Goal: Find specific page/section: Find specific page/section

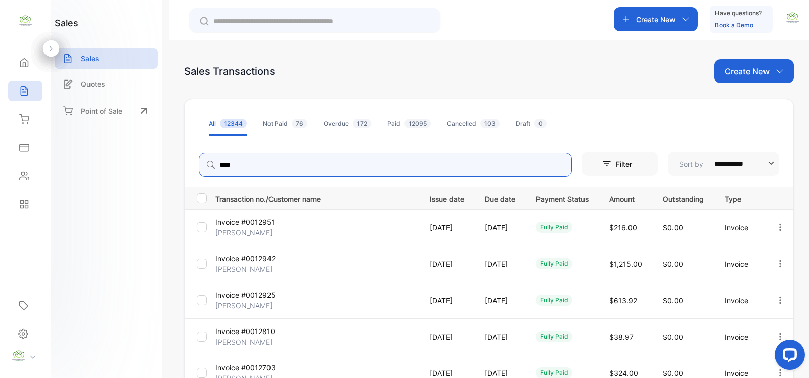
drag, startPoint x: 241, startPoint y: 165, endPoint x: 208, endPoint y: 178, distance: 35.0
click at [211, 172] on input "****" at bounding box center [385, 165] width 373 height 24
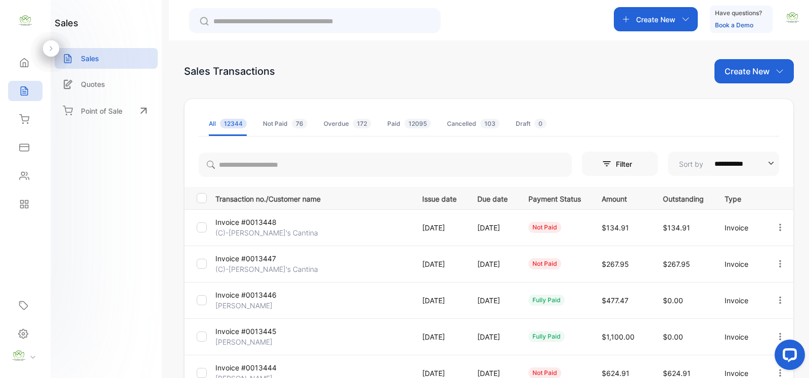
click at [350, 297] on td "Invoice #0013446 [PERSON_NAME]" at bounding box center [310, 300] width 199 height 36
click at [26, 93] on icon at bounding box center [24, 91] width 7 height 9
click at [94, 60] on p "Sales" at bounding box center [90, 58] width 18 height 11
click at [89, 62] on p "Sales" at bounding box center [90, 58] width 18 height 11
click at [226, 124] on span "12344" at bounding box center [233, 124] width 27 height 10
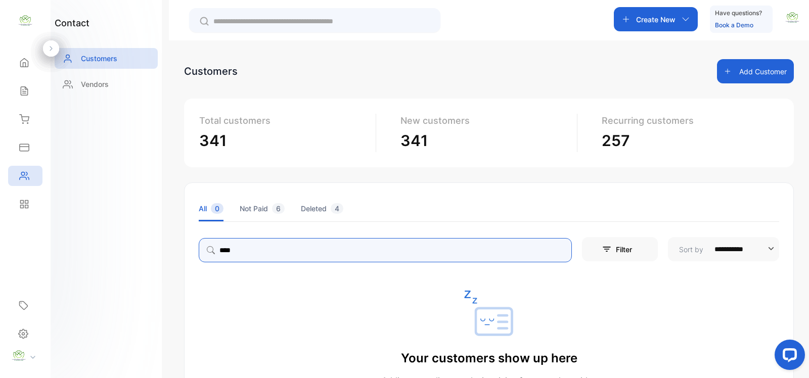
drag, startPoint x: 259, startPoint y: 252, endPoint x: 195, endPoint y: 255, distance: 64.3
click at [195, 255] on div "**********" at bounding box center [489, 248] width 609 height 28
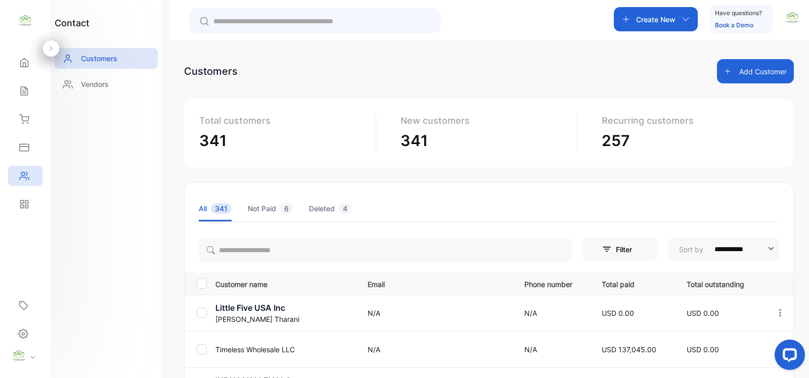
click at [739, 73] on button "Add Customer" at bounding box center [755, 71] width 77 height 24
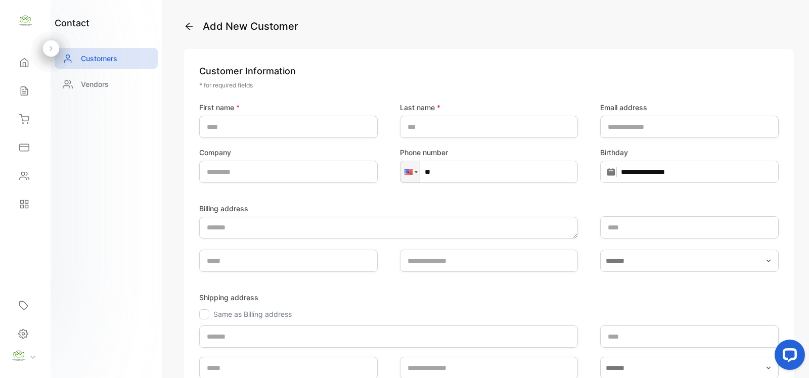
click at [191, 24] on icon at bounding box center [189, 26] width 10 height 10
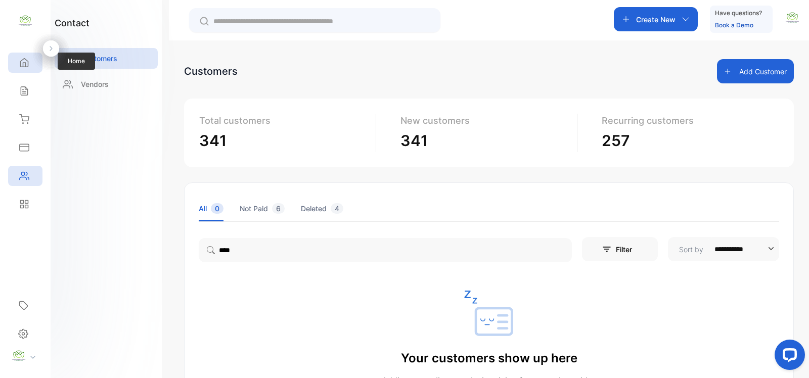
click at [27, 61] on icon at bounding box center [24, 63] width 10 height 10
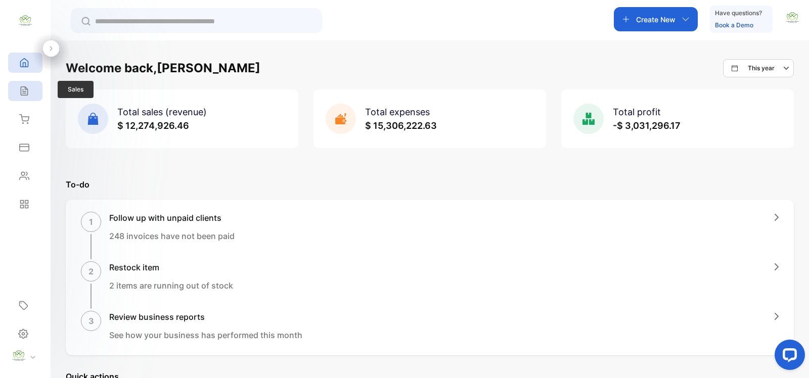
click at [26, 90] on icon at bounding box center [24, 91] width 10 height 10
